Goal: Transaction & Acquisition: Purchase product/service

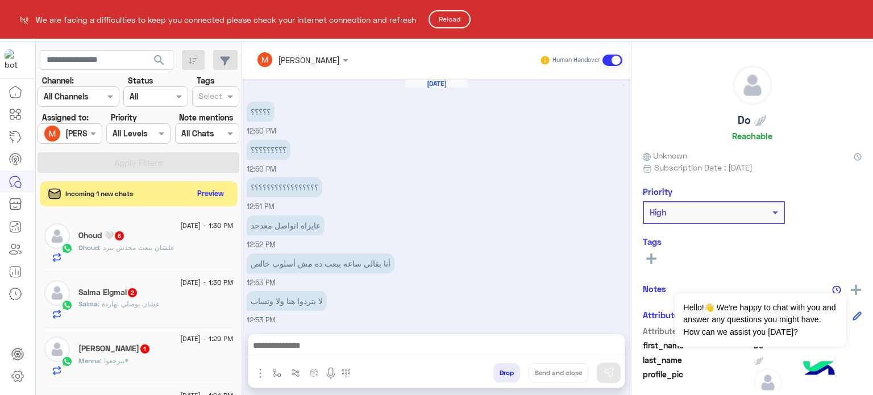
scroll to position [520, 0]
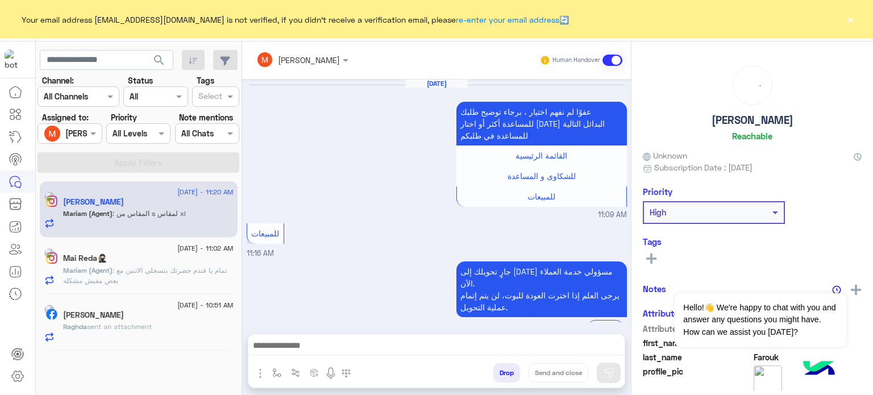
scroll to position [235, 0]
